Goal: Contribute content: Add original content to the website for others to see

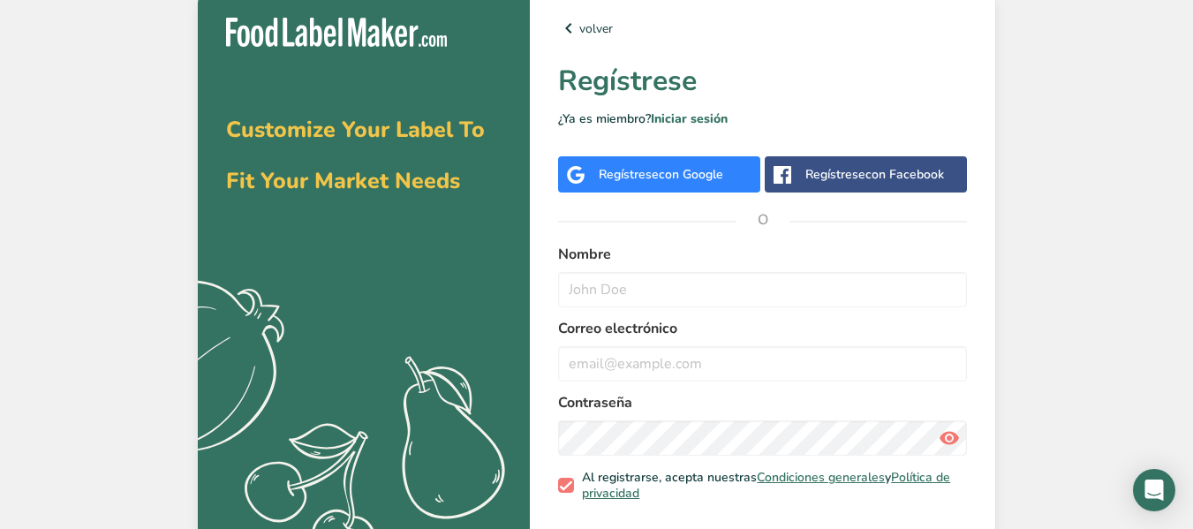
click at [628, 163] on div "Regístrese con Google" at bounding box center [659, 174] width 202 height 36
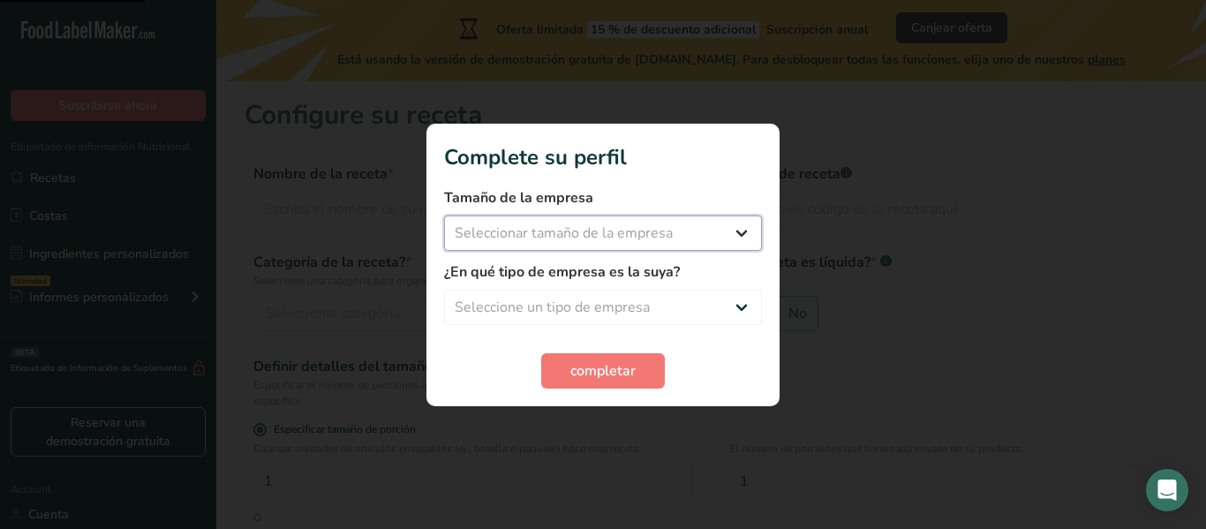
click at [735, 244] on select "Seleccionar tamaño de la empresa Menos de 10 empleados De 10 a 50 empleados De …" at bounding box center [603, 232] width 318 height 35
select select "1"
click at [444, 215] on select "Seleccionar tamaño de la empresa Menos de 10 empleados De 10 a 50 empleados De …" at bounding box center [603, 232] width 318 height 35
click at [728, 303] on select "Seleccione un tipo de empresa Fabricante de alimentos envasados Restaurante y c…" at bounding box center [603, 307] width 318 height 35
select select "1"
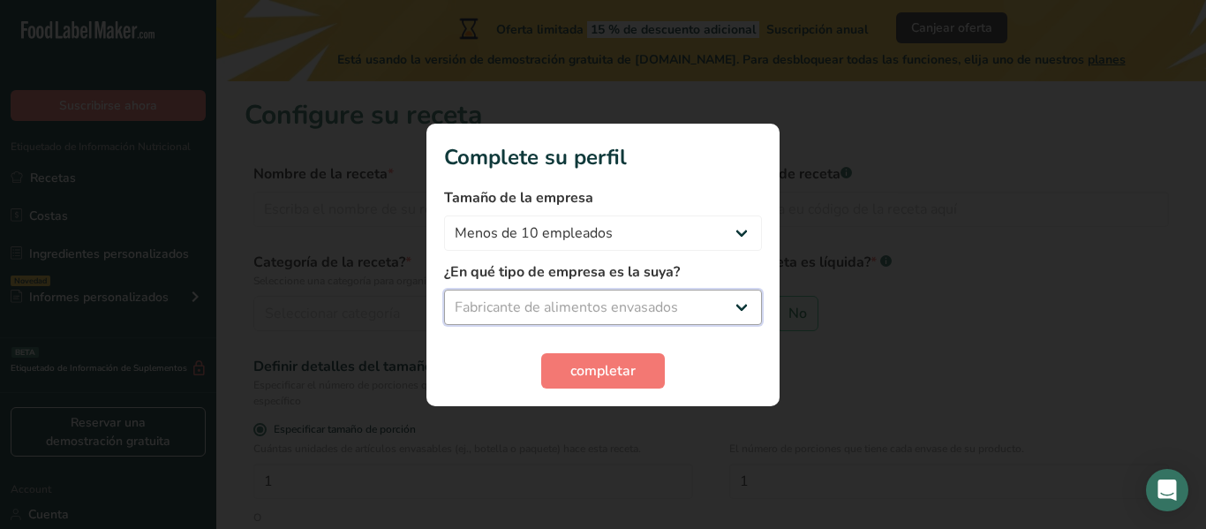
click at [444, 290] on select "Seleccione un tipo de empresa Fabricante de alimentos envasados Restaurante y c…" at bounding box center [603, 307] width 318 height 35
click at [600, 385] on button "completar" at bounding box center [603, 370] width 124 height 35
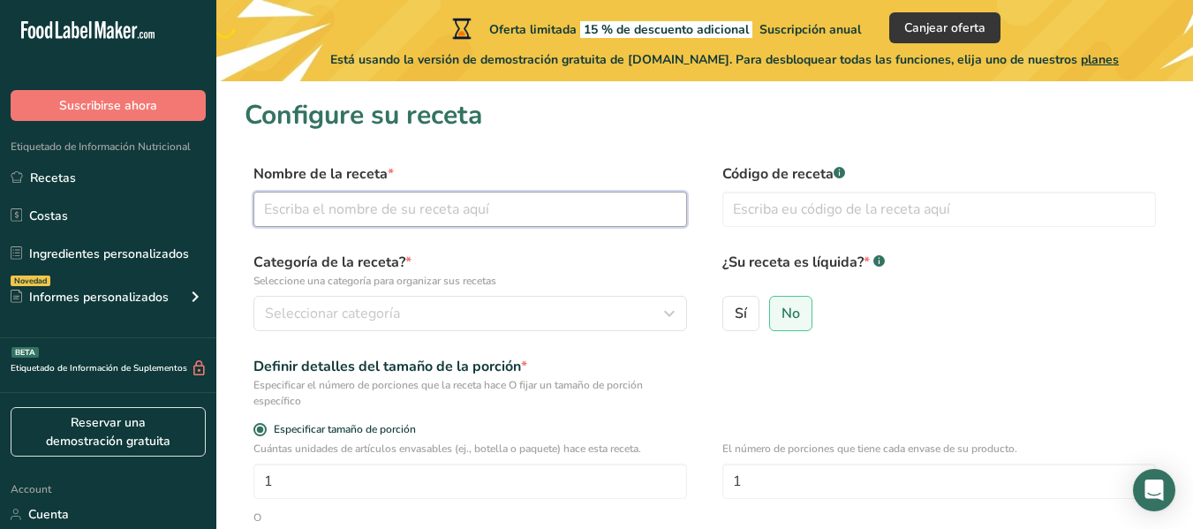
click at [482, 223] on input "text" at bounding box center [470, 209] width 434 height 35
type input "t"
type input "a"
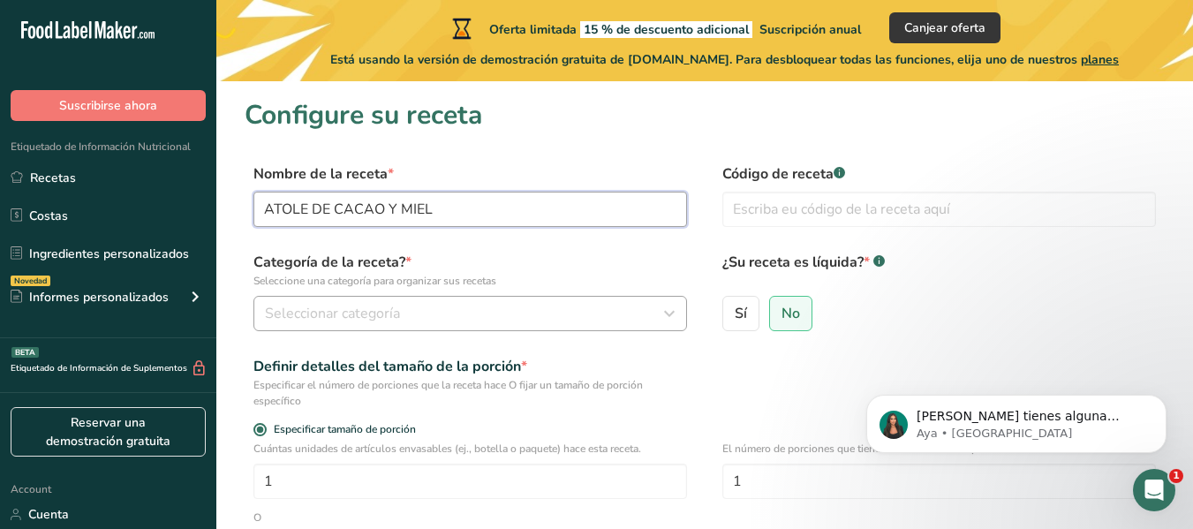
type input "ATOLE DE CACAO Y MIEL"
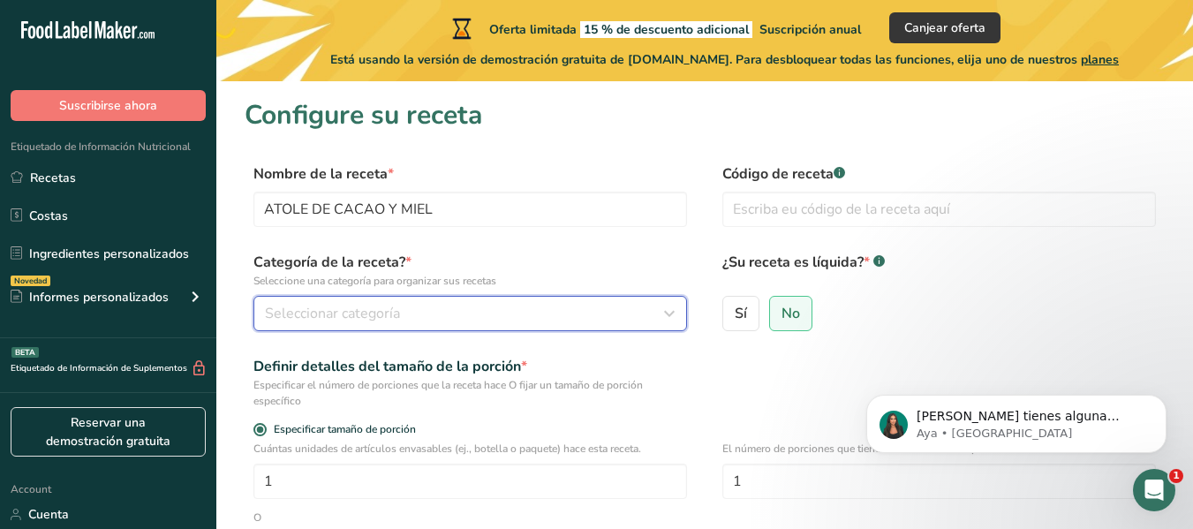
click at [465, 313] on div "Seleccionar categoría" at bounding box center [465, 313] width 400 height 21
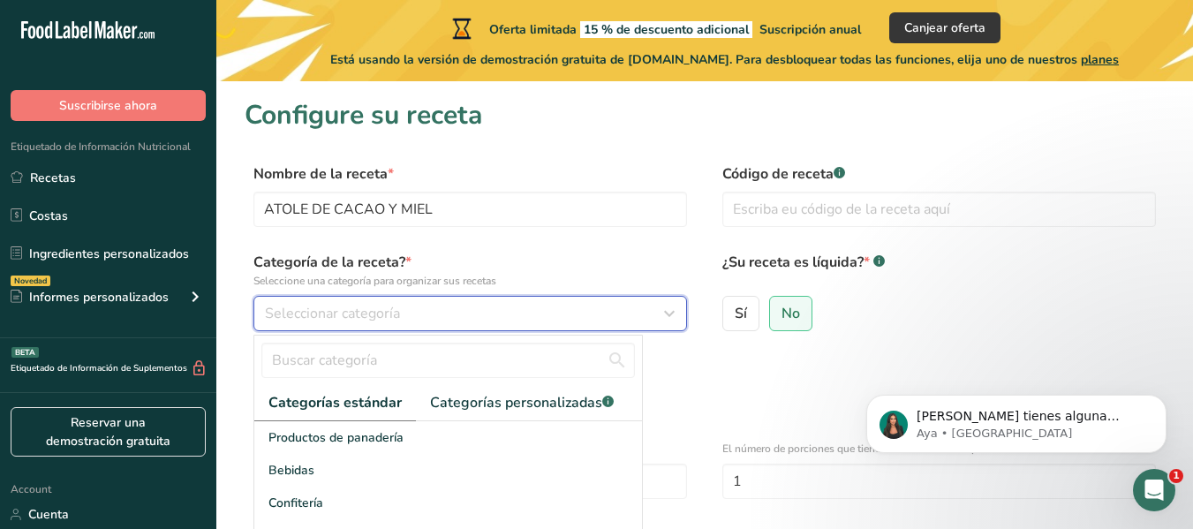
click at [465, 313] on div "Seleccionar categoría" at bounding box center [465, 313] width 400 height 21
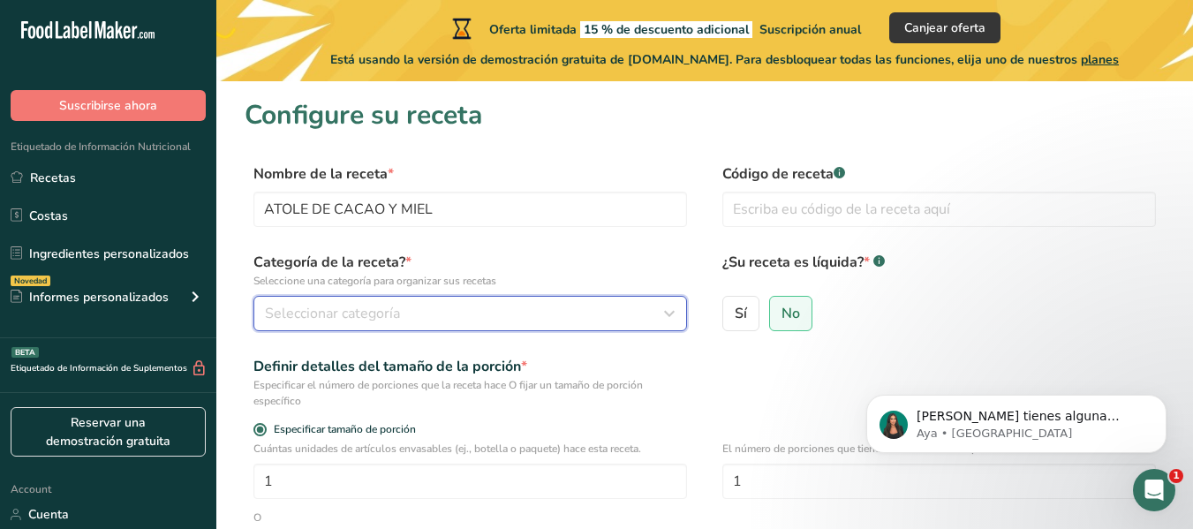
click at [465, 313] on div "Seleccionar categoría" at bounding box center [465, 313] width 400 height 21
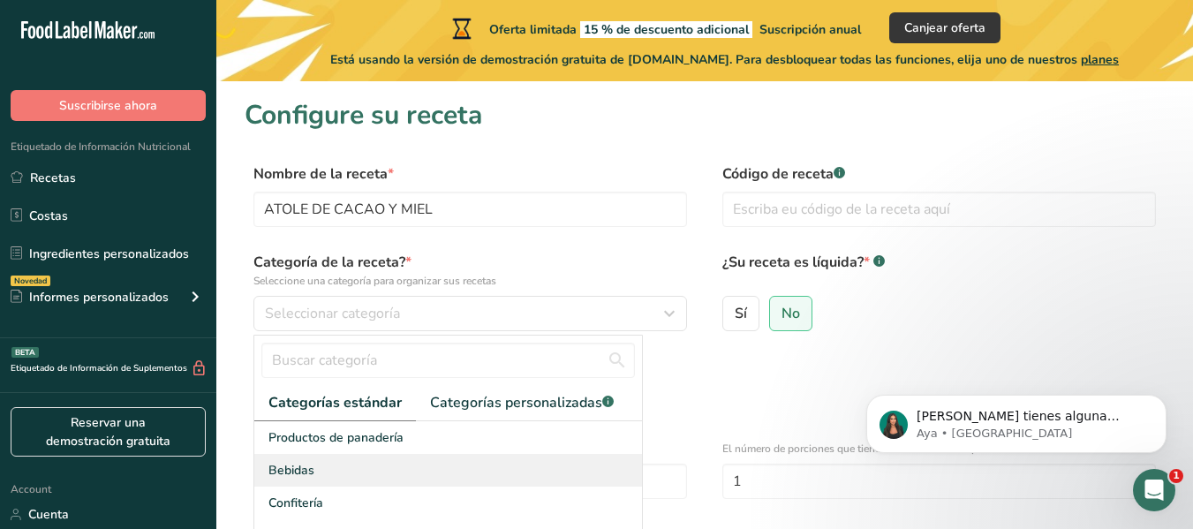
click at [404, 465] on div "Bebidas" at bounding box center [448, 470] width 388 height 33
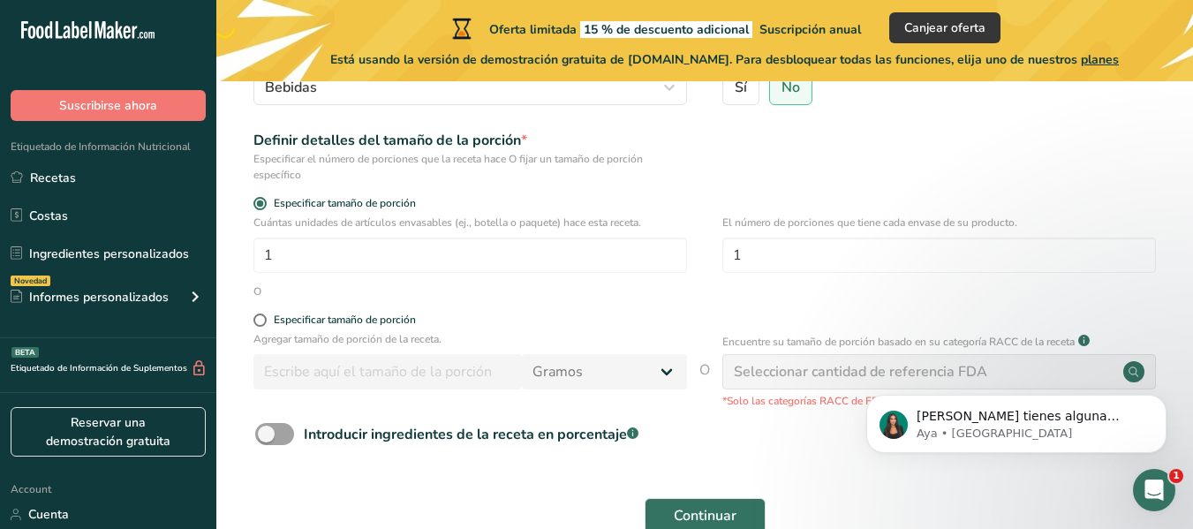
scroll to position [239, 0]
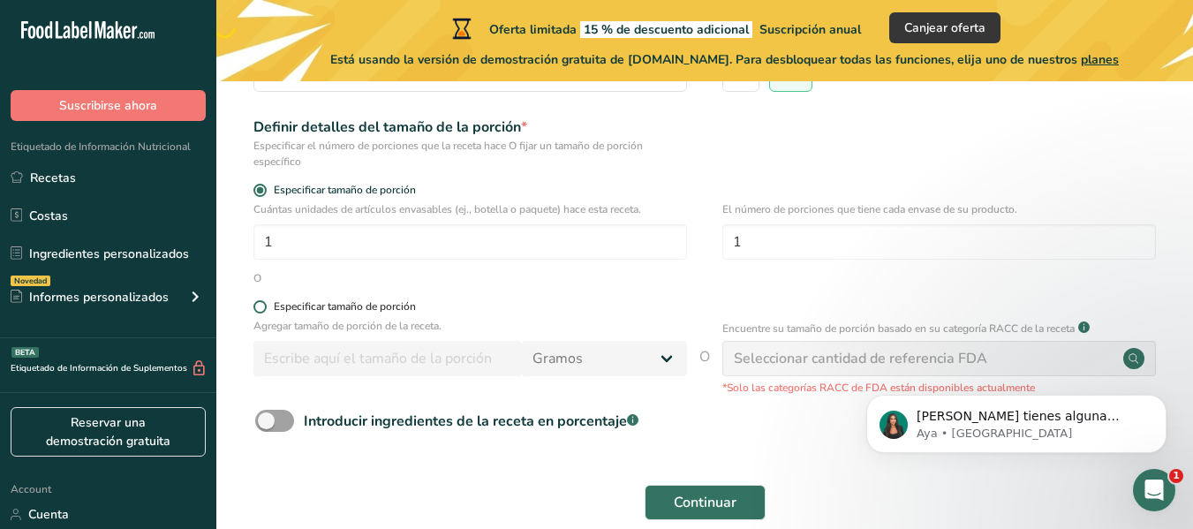
click at [259, 307] on span at bounding box center [259, 306] width 13 height 13
click at [259, 307] on input "Especificar tamaño de porción" at bounding box center [258, 306] width 11 height 11
radio input "true"
radio input "false"
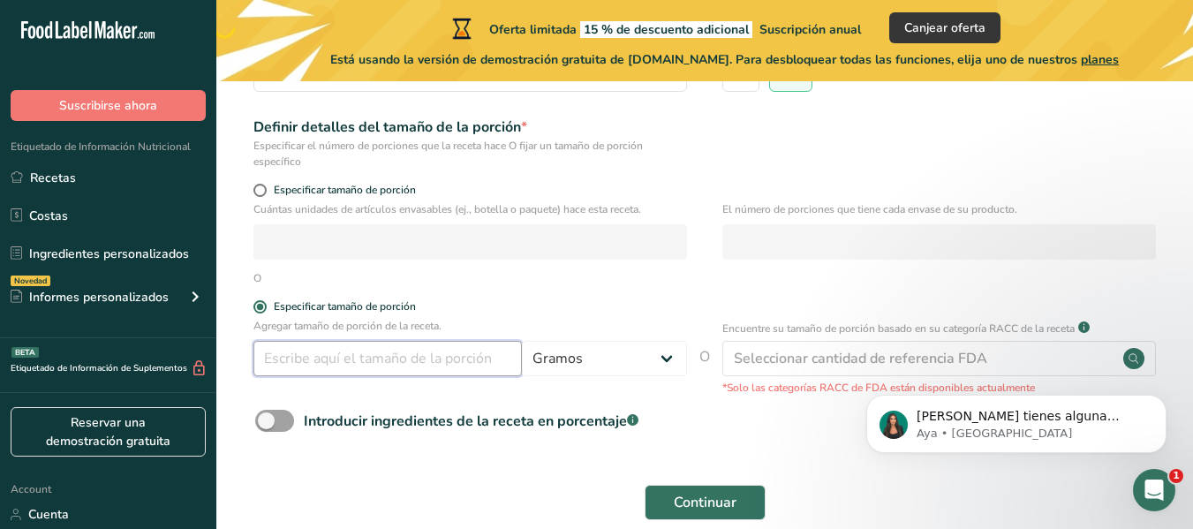
click at [342, 355] on input "number" at bounding box center [387, 358] width 268 height 35
type input "250"
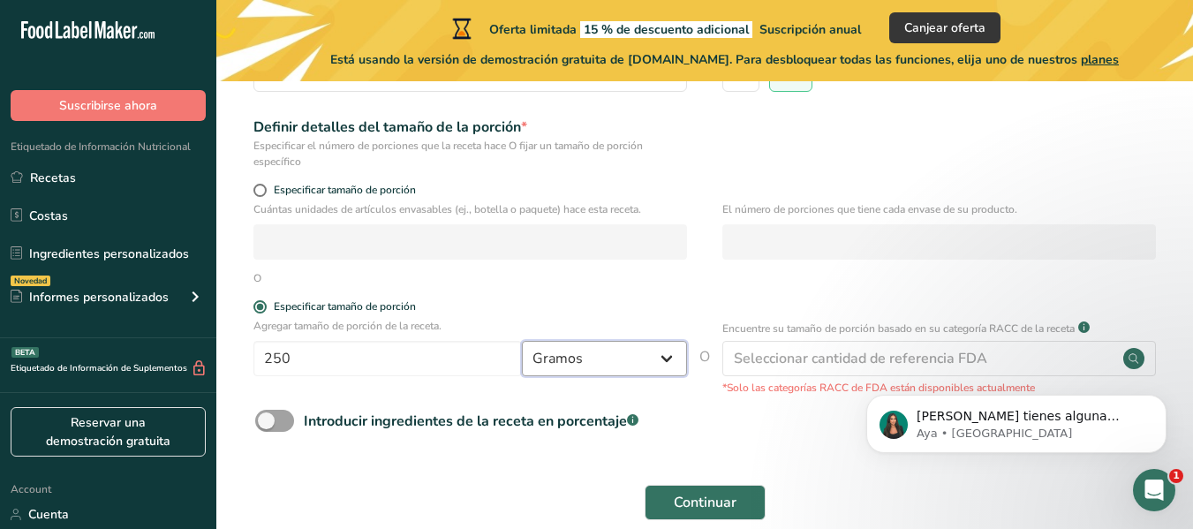
click at [611, 366] on select "Gramos kg mg mcg libras onza [GEOGRAPHIC_DATA] mL onza líquida [GEOGRAPHIC_DATA…" at bounding box center [604, 358] width 165 height 35
select select "17"
click at [522, 341] on select "Gramos kg mg mcg libras onza litro mL onza líquida cucharada cucharadita taza C…" at bounding box center [604, 358] width 165 height 35
select select "22"
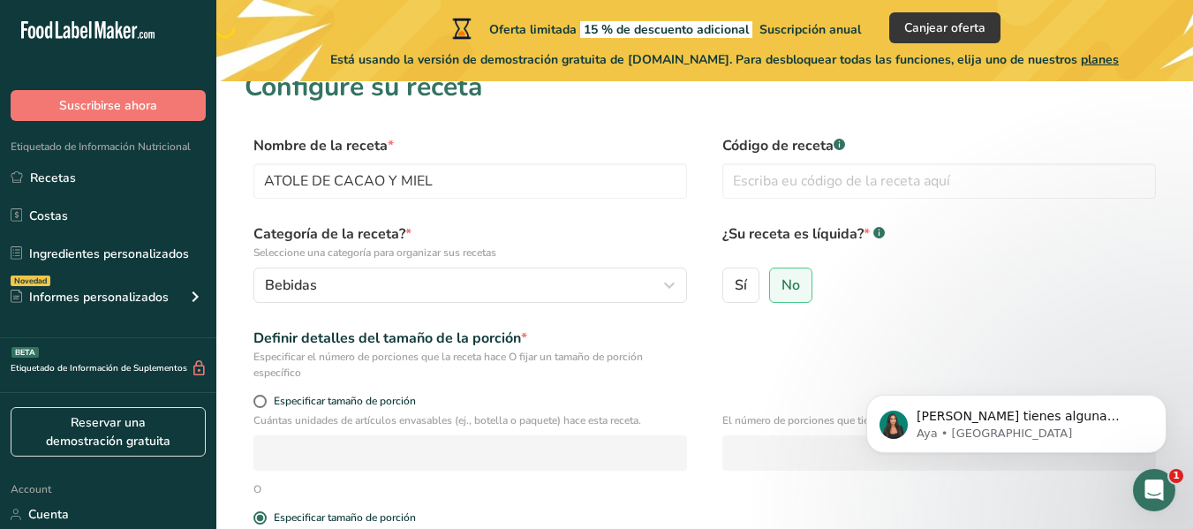
scroll to position [0, 0]
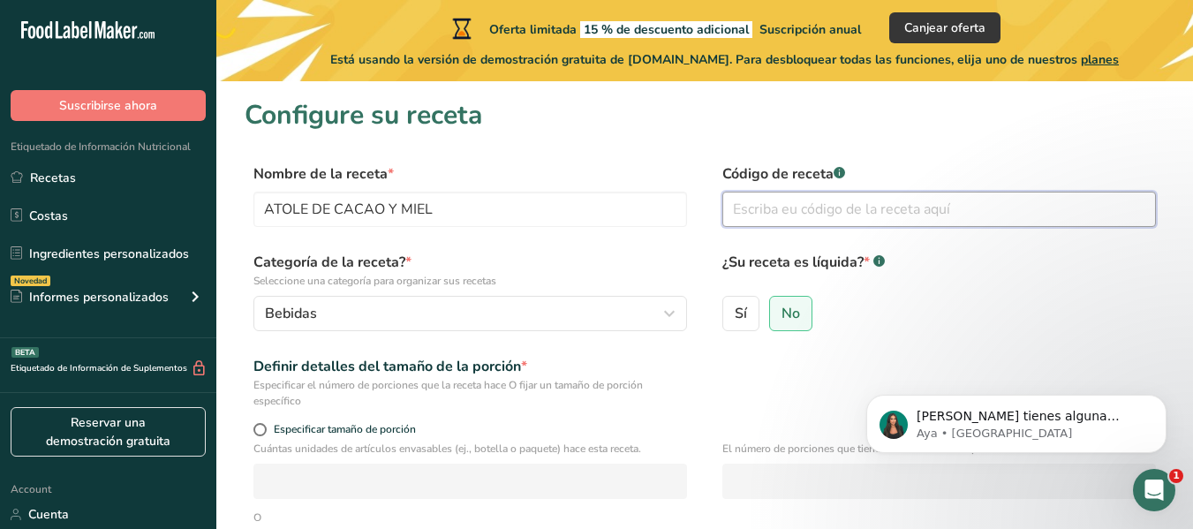
click at [1012, 209] on input "text" at bounding box center [939, 209] width 434 height 35
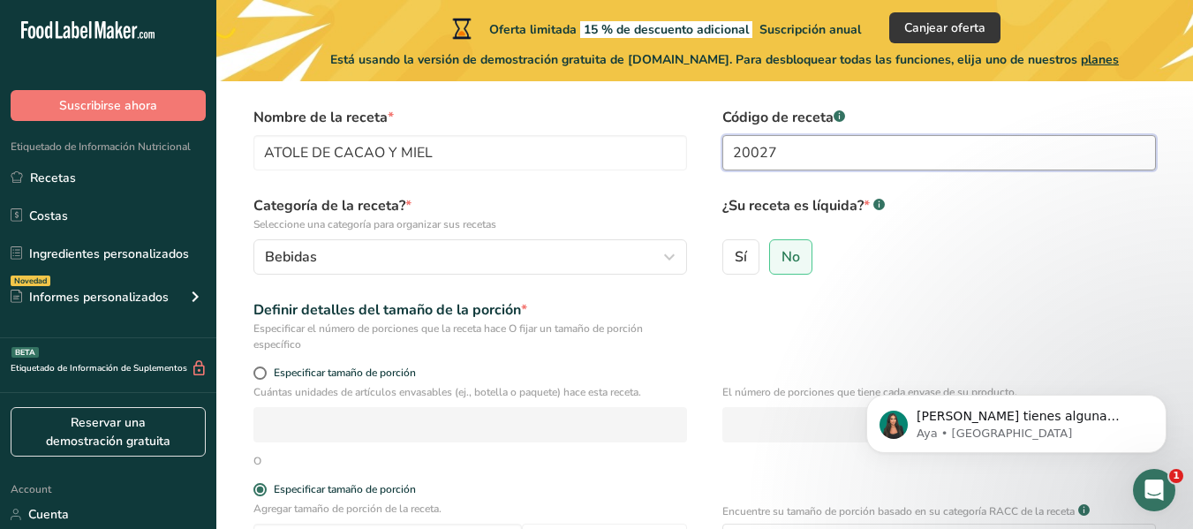
scroll to position [64, 0]
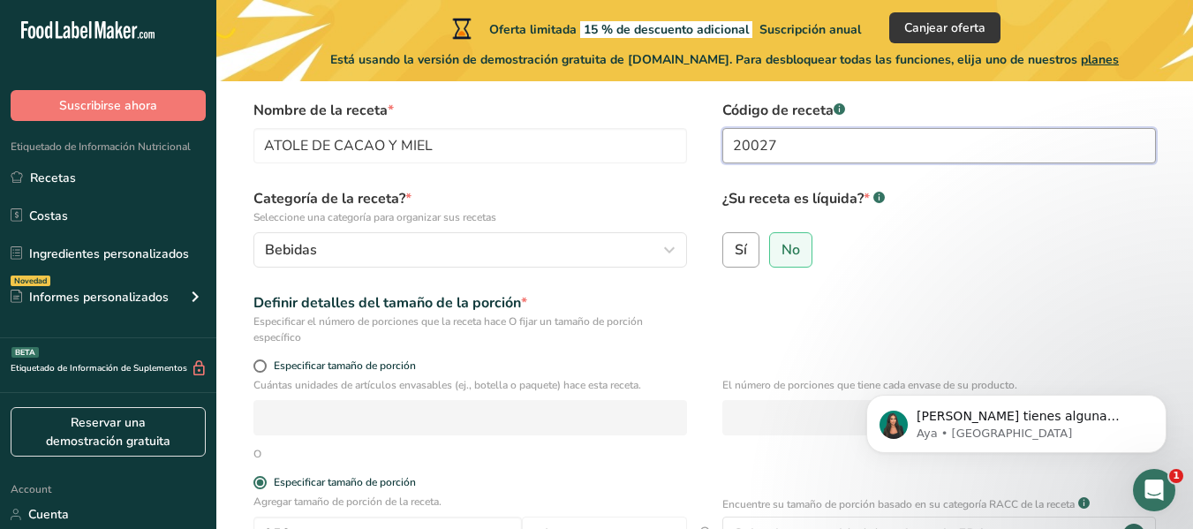
type input "20027"
click at [749, 250] on label "Sí" at bounding box center [740, 249] width 37 height 35
click at [735, 250] on input "Sí" at bounding box center [728, 249] width 11 height 11
radio input "true"
radio input "false"
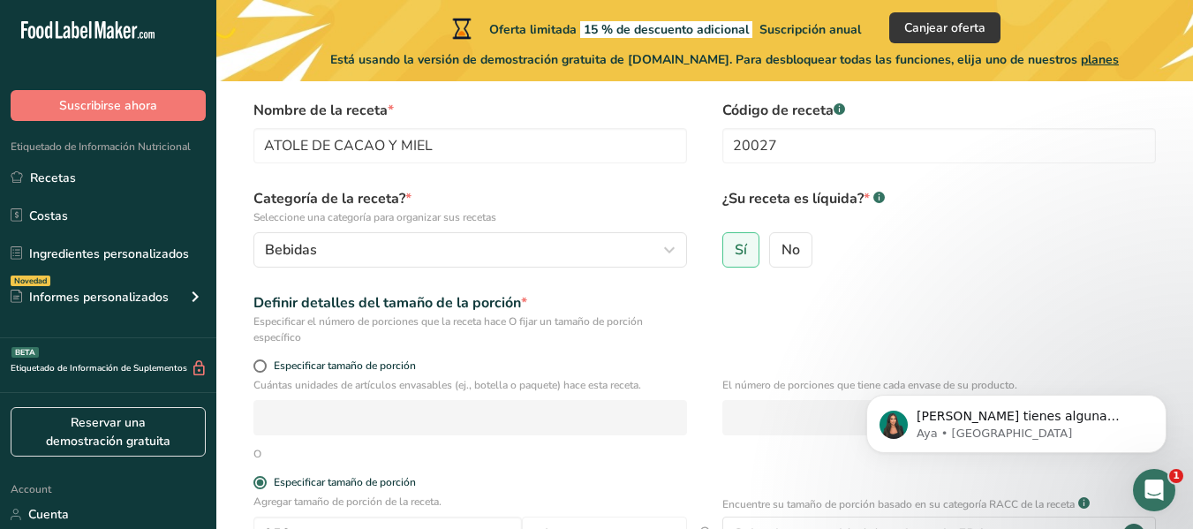
drag, startPoint x: 1191, startPoint y: 185, endPoint x: 1196, endPoint y: 231, distance: 46.1
click at [1192, 231] on html ".a-20{fill:#fff;} Suscribirse ahora Etiquetado de Información Nutricional Recet…" at bounding box center [596, 418] width 1193 height 964
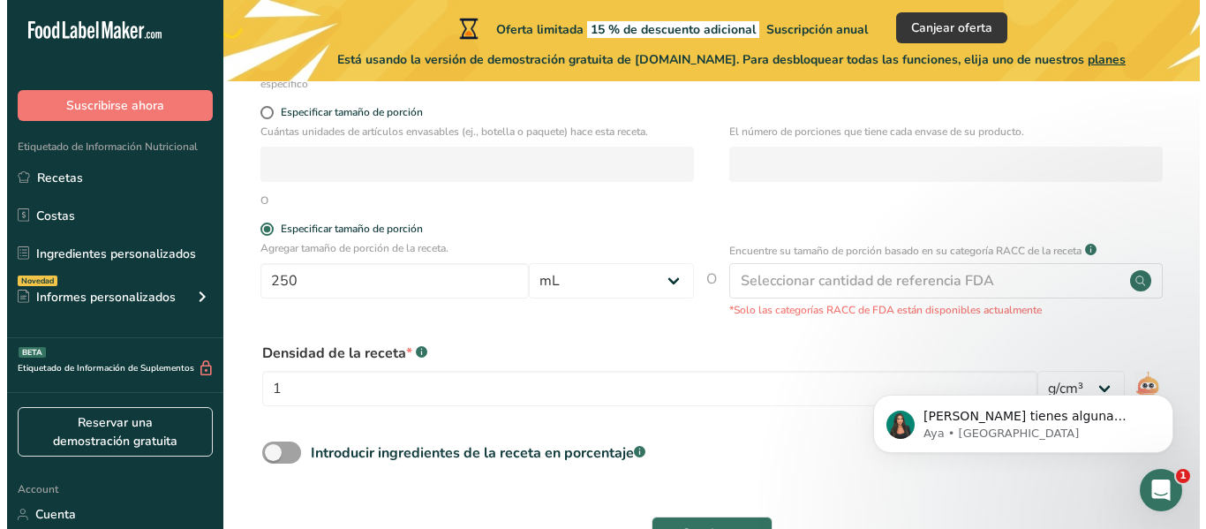
scroll to position [319, 0]
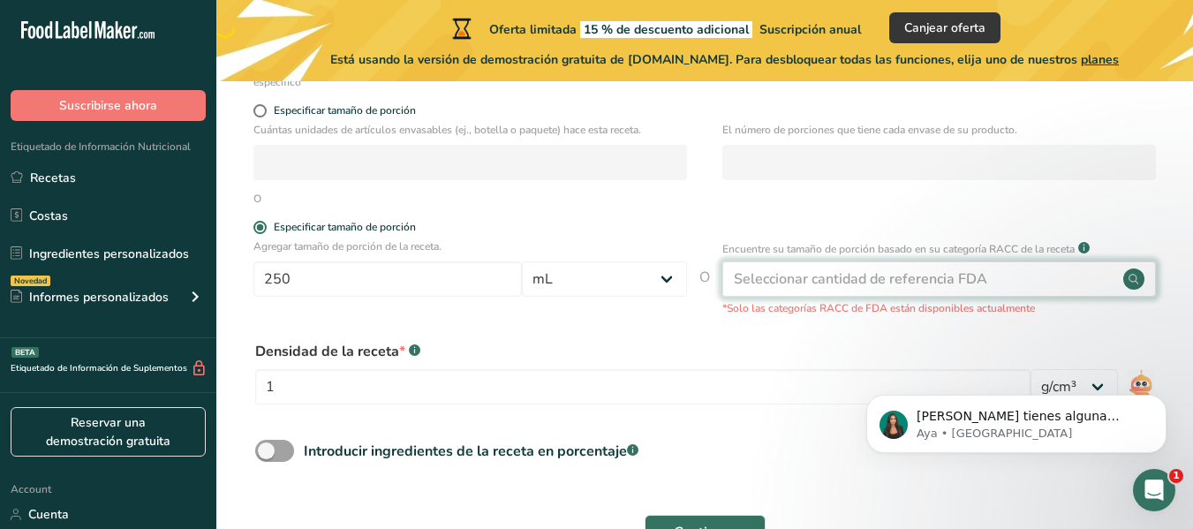
click at [1069, 287] on div "Seleccionar cantidad de referencia FDA" at bounding box center [939, 278] width 434 height 35
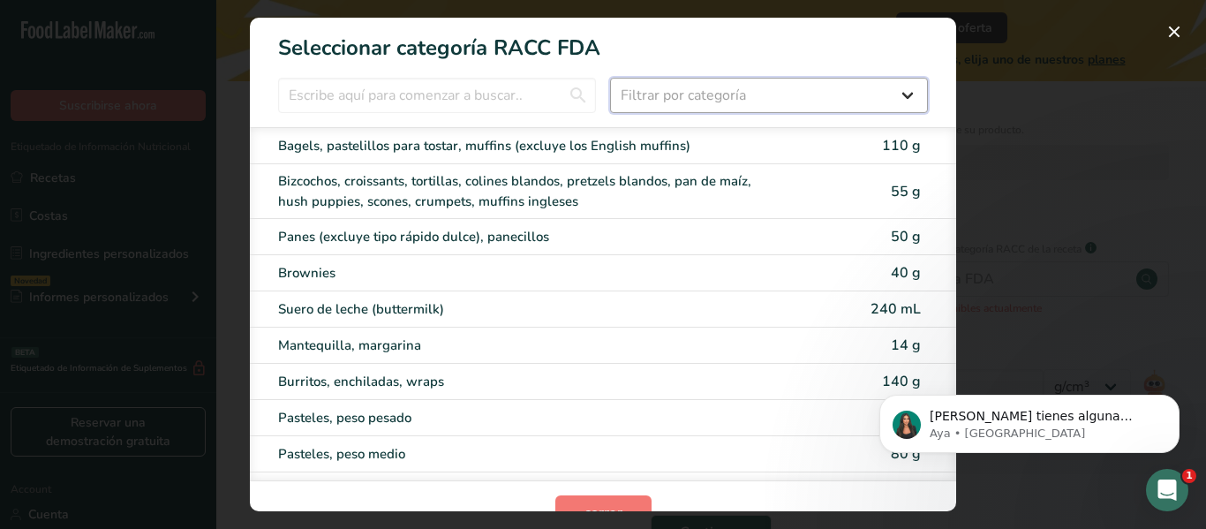
click at [853, 105] on select "Filtrar por categoría Todos Productos de panadería Bebidas Cereales y otros pro…" at bounding box center [769, 95] width 318 height 35
select select "6"
click at [610, 78] on select "Filtrar por categoría Todos Productos de panadería Bebidas Cereales y otros pro…" at bounding box center [769, 95] width 318 height 35
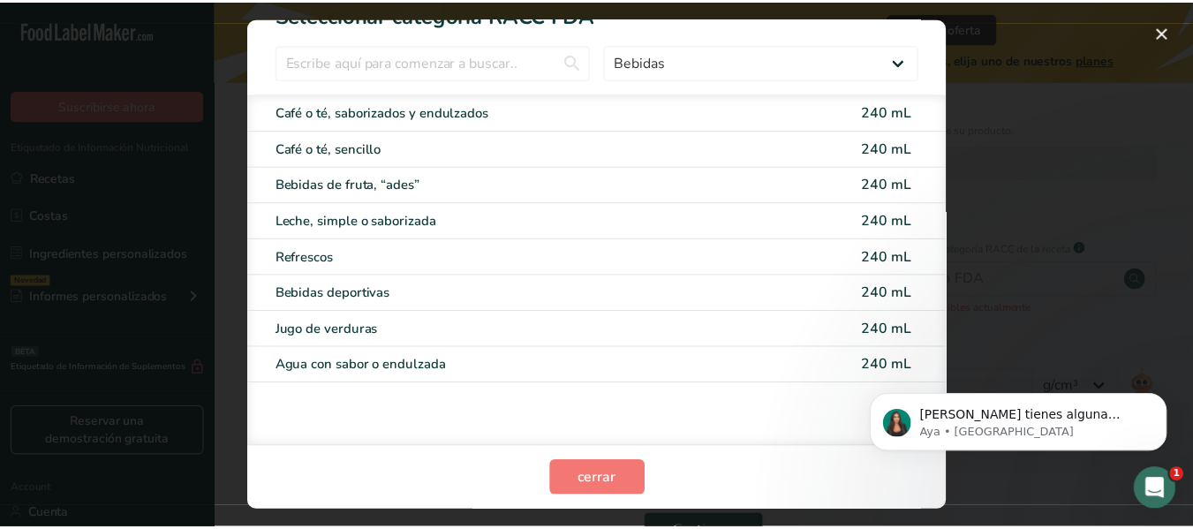
scroll to position [0, 0]
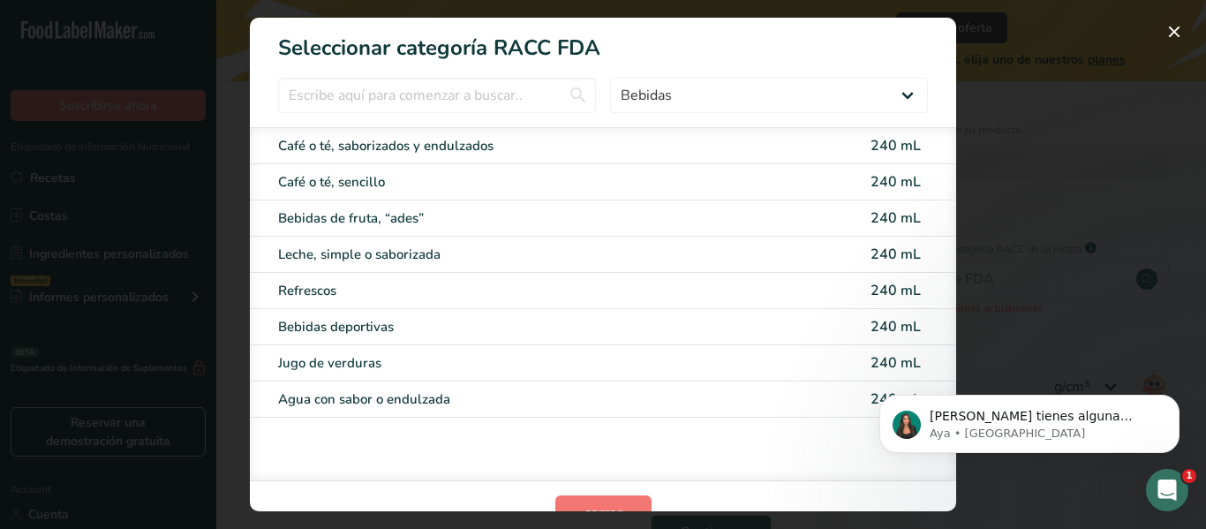
click at [942, 157] on div "Café o té, saborizados y endulzados 240 mL" at bounding box center [603, 146] width 706 height 36
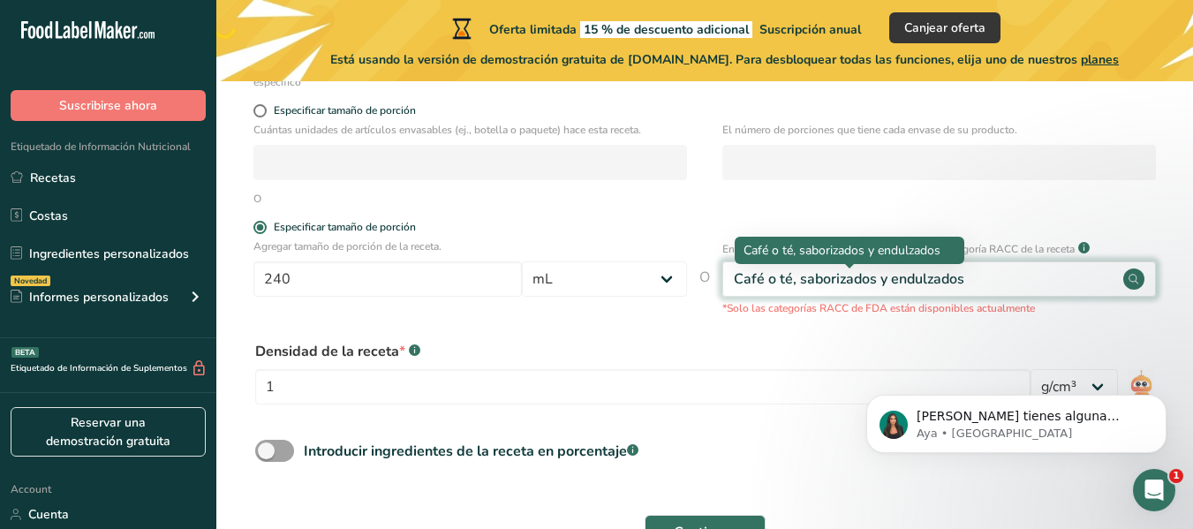
click at [933, 289] on div "Café o té, saborizados y endulzados" at bounding box center [849, 278] width 230 height 21
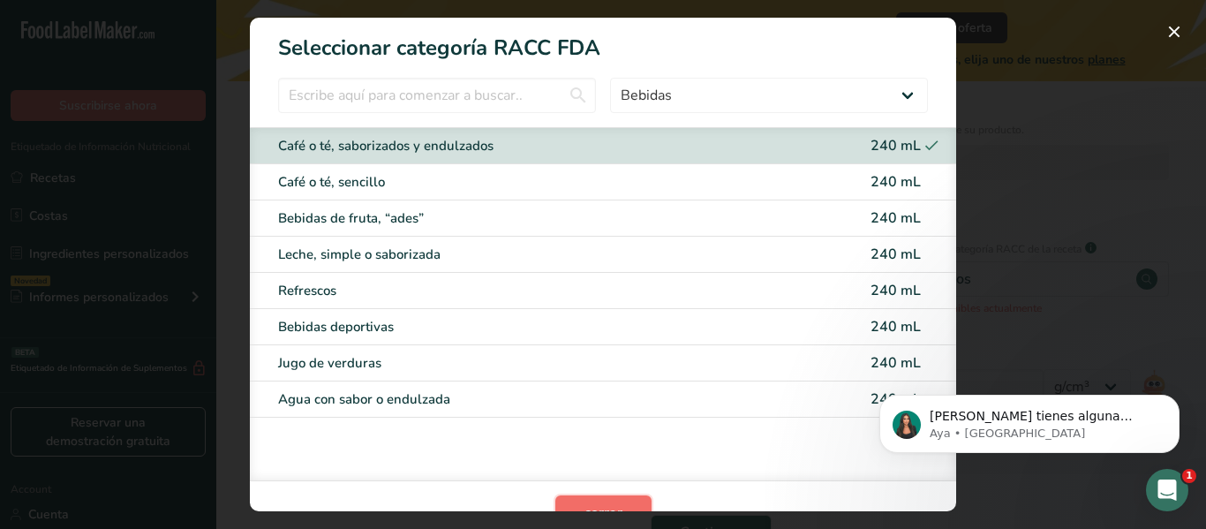
click at [596, 499] on button "cerrar" at bounding box center [603, 512] width 96 height 35
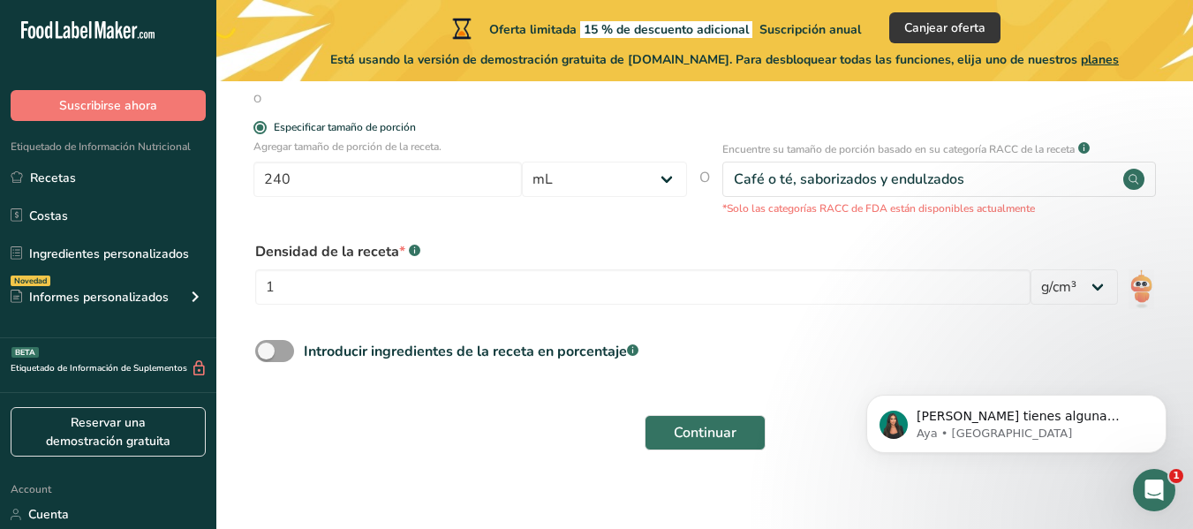
scroll to position [435, 0]
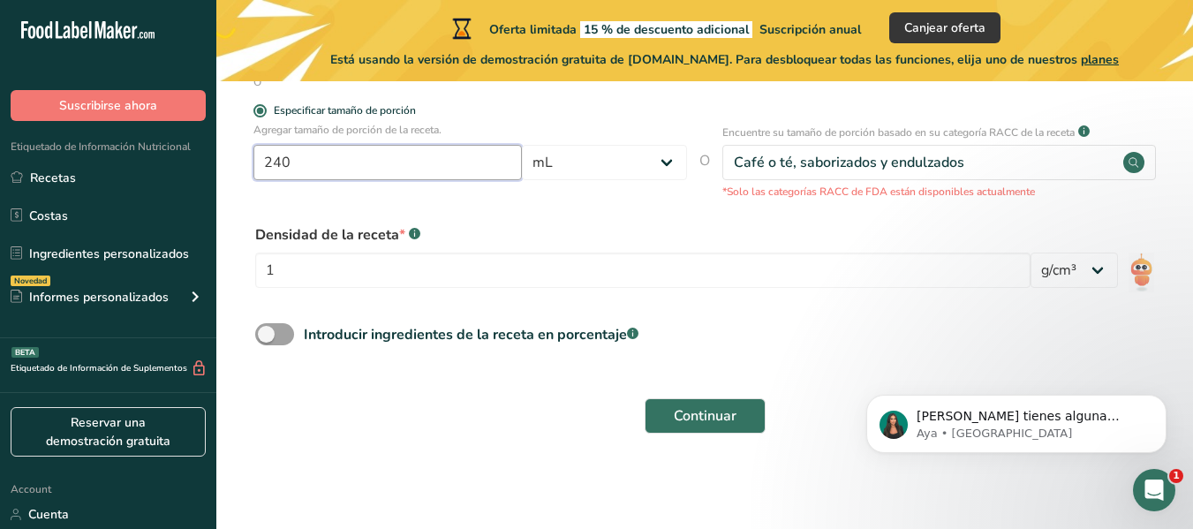
click at [442, 173] on input "240" at bounding box center [387, 162] width 268 height 35
type input "250"
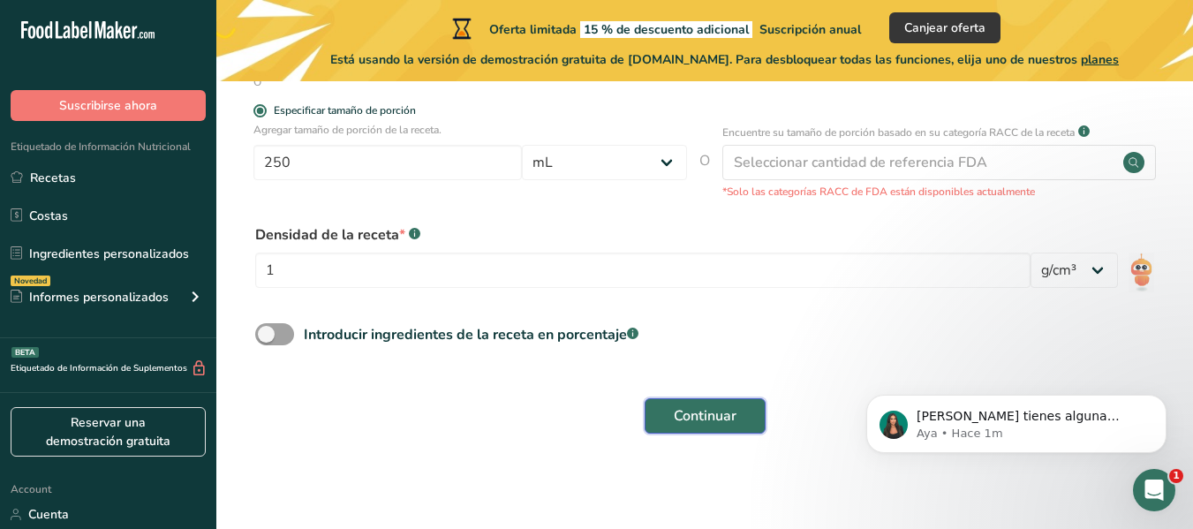
click at [738, 422] on button "Continuar" at bounding box center [705, 415] width 121 height 35
click at [1078, 282] on select "lb/pie³ g/cm³" at bounding box center [1074, 270] width 87 height 35
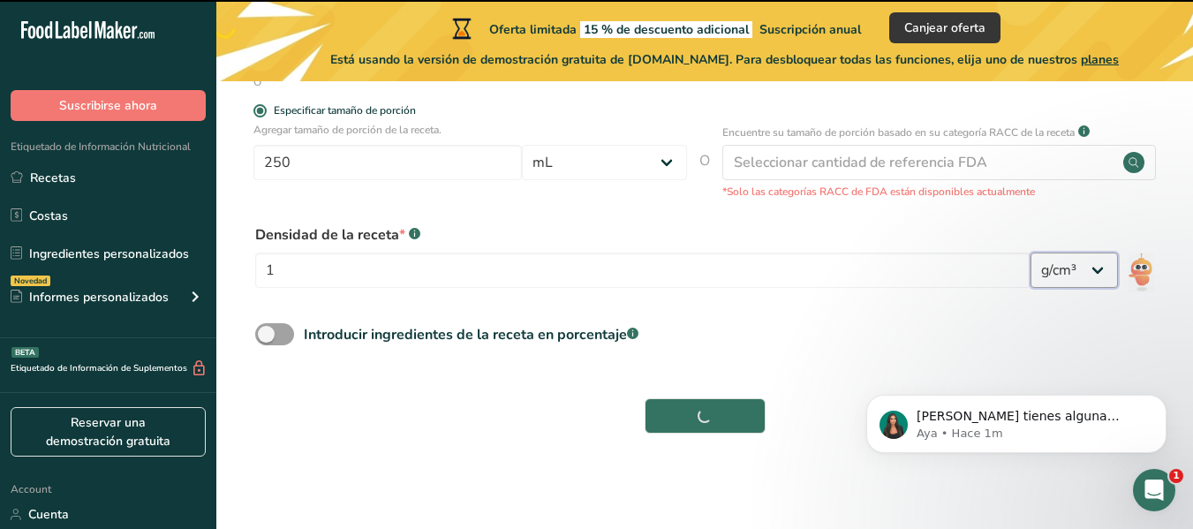
click at [1031, 253] on select "lb/pie³ g/cm³" at bounding box center [1074, 270] width 87 height 35
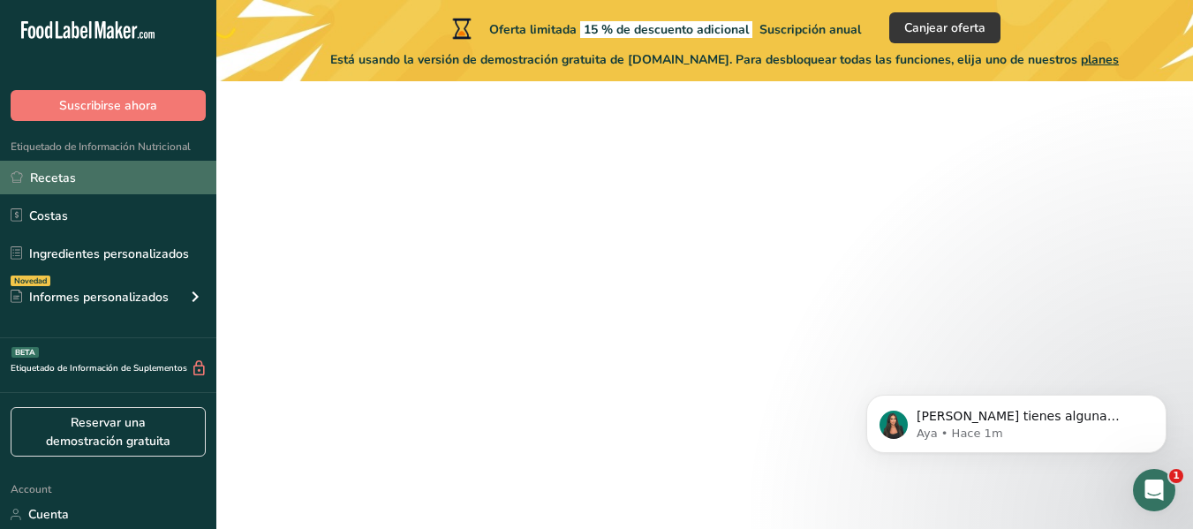
click at [125, 177] on link "Recetas" at bounding box center [108, 178] width 216 height 34
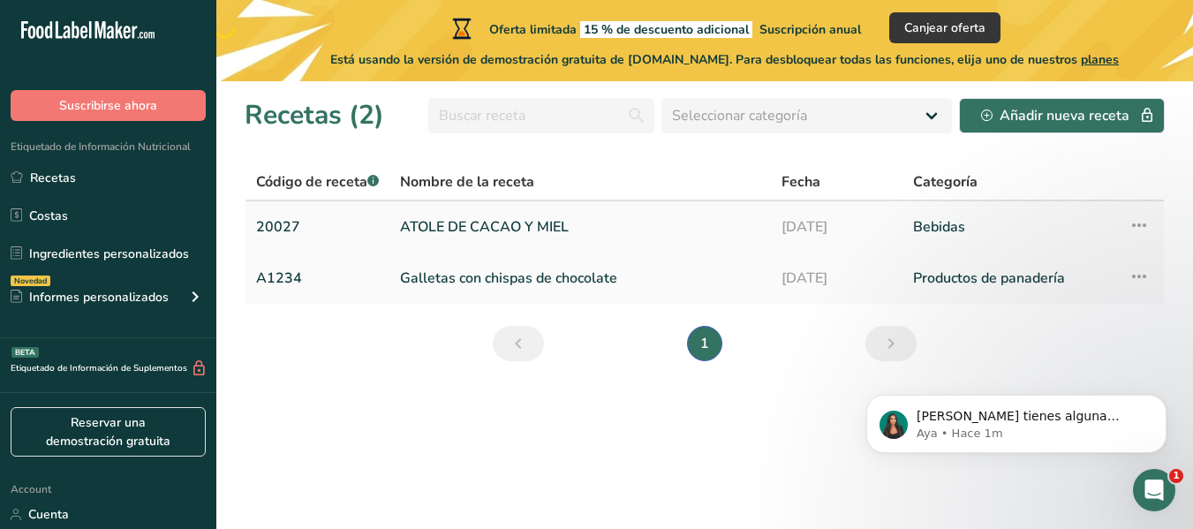
click at [794, 208] on td "21-08-2025" at bounding box center [836, 226] width 131 height 51
click at [795, 217] on link "21-08-2025" at bounding box center [837, 226] width 110 height 37
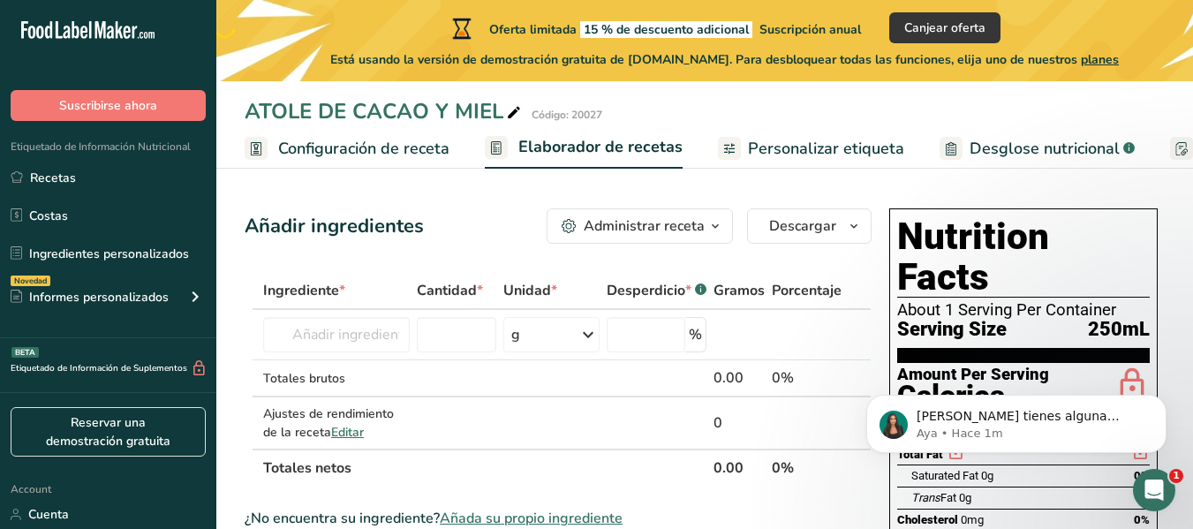
click at [881, 150] on span "Personalizar etiqueta" at bounding box center [826, 149] width 156 height 24
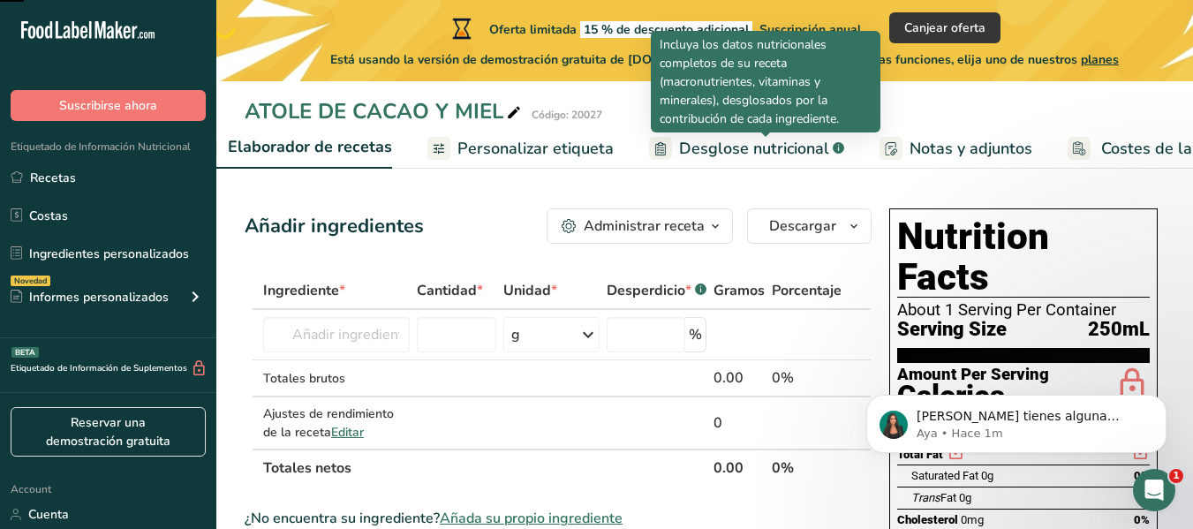
scroll to position [0, 362]
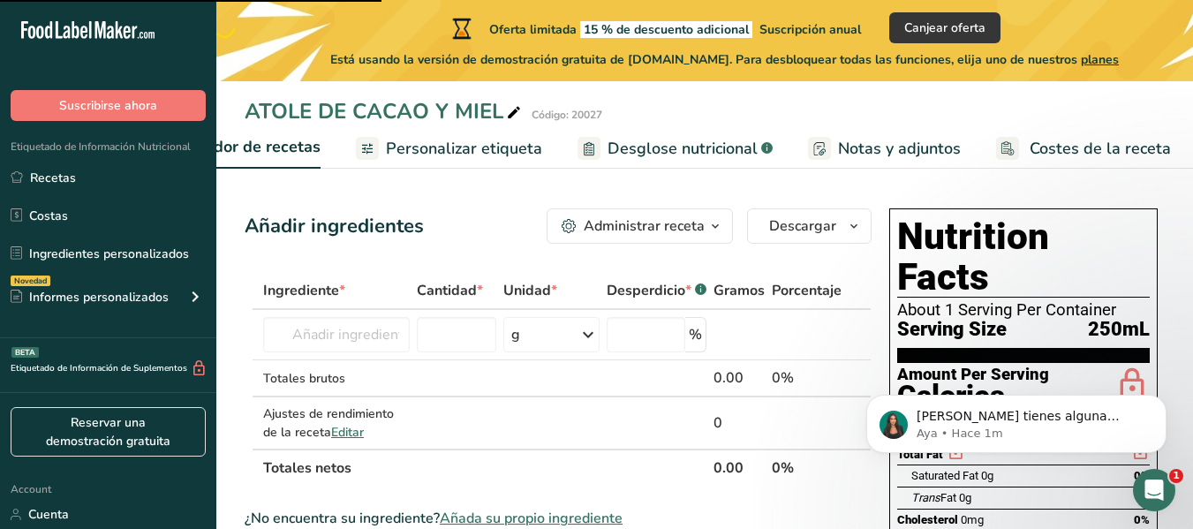
drag, startPoint x: 932, startPoint y: 280, endPoint x: 826, endPoint y: 283, distance: 106.0
click at [932, 319] on span "Serving Size" at bounding box center [952, 330] width 110 height 22
click at [441, 382] on td at bounding box center [456, 378] width 87 height 37
drag, startPoint x: 462, startPoint y: 375, endPoint x: 519, endPoint y: 352, distance: 61.8
click at [501, 356] on tbody "Harina de almendra 1211 Leche entera, 3,25 % de grasa láctea, sin vitamina A ni…" at bounding box center [558, 379] width 625 height 139
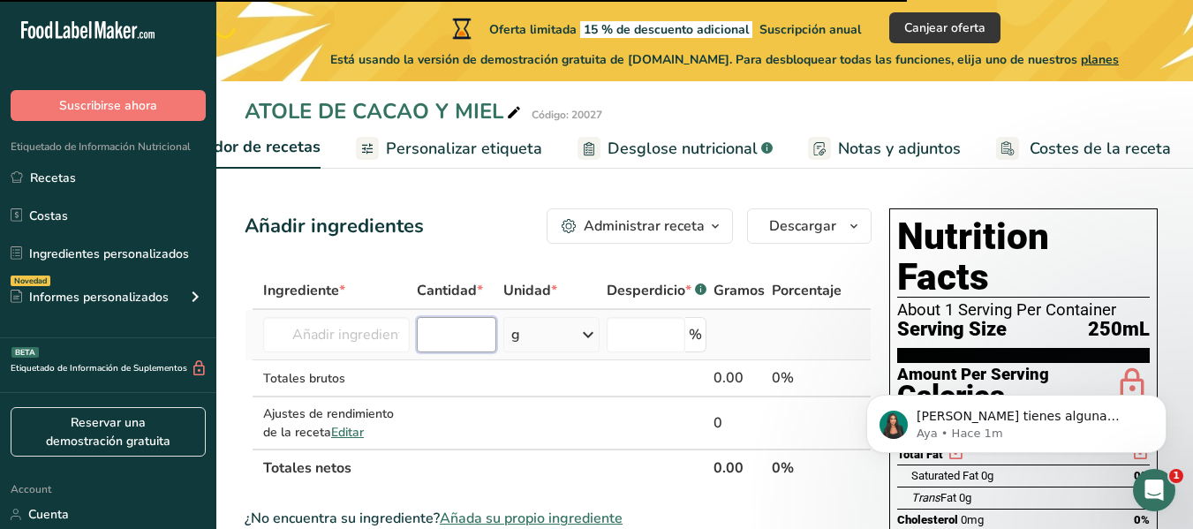
click at [480, 335] on input "number" at bounding box center [456, 334] width 79 height 35
click at [389, 343] on input "text" at bounding box center [336, 334] width 147 height 35
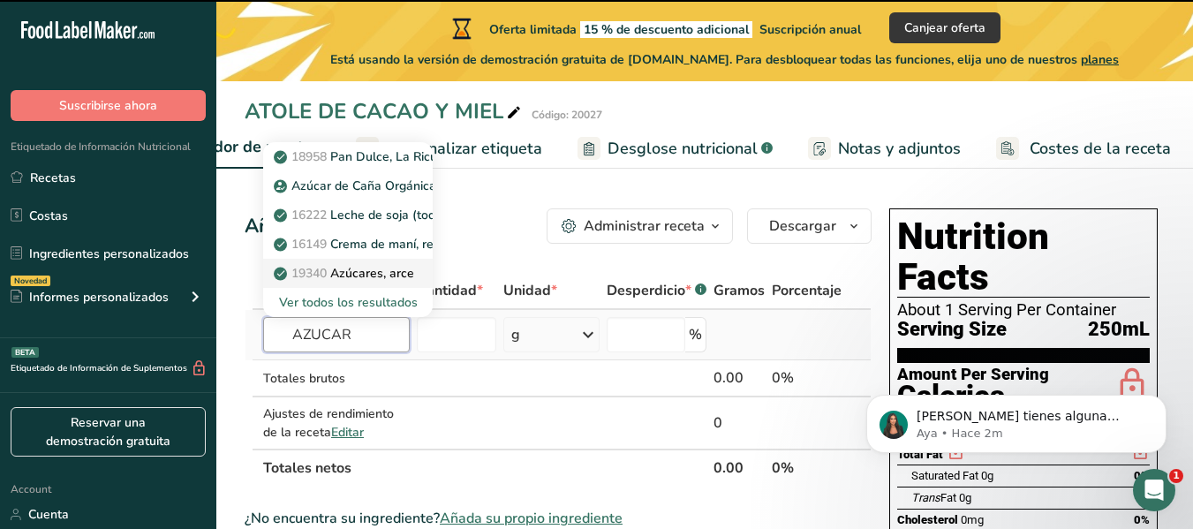
type input "AZUCAR"
click at [383, 275] on p "19340 Azúcares, arce" at bounding box center [345, 273] width 137 height 19
type input "Sugars, maple"
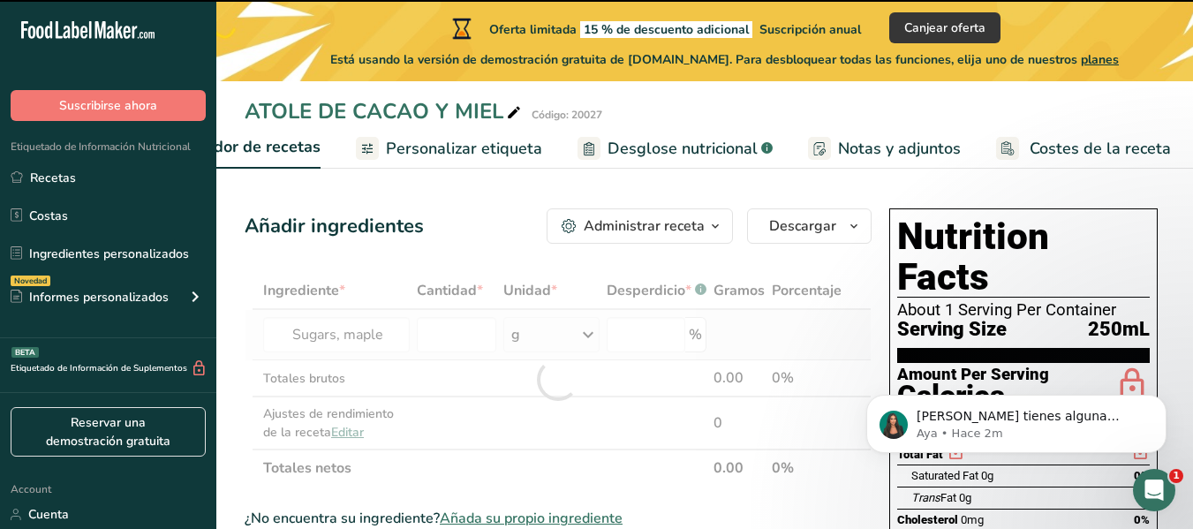
type input "0"
